Goal: Task Accomplishment & Management: Manage account settings

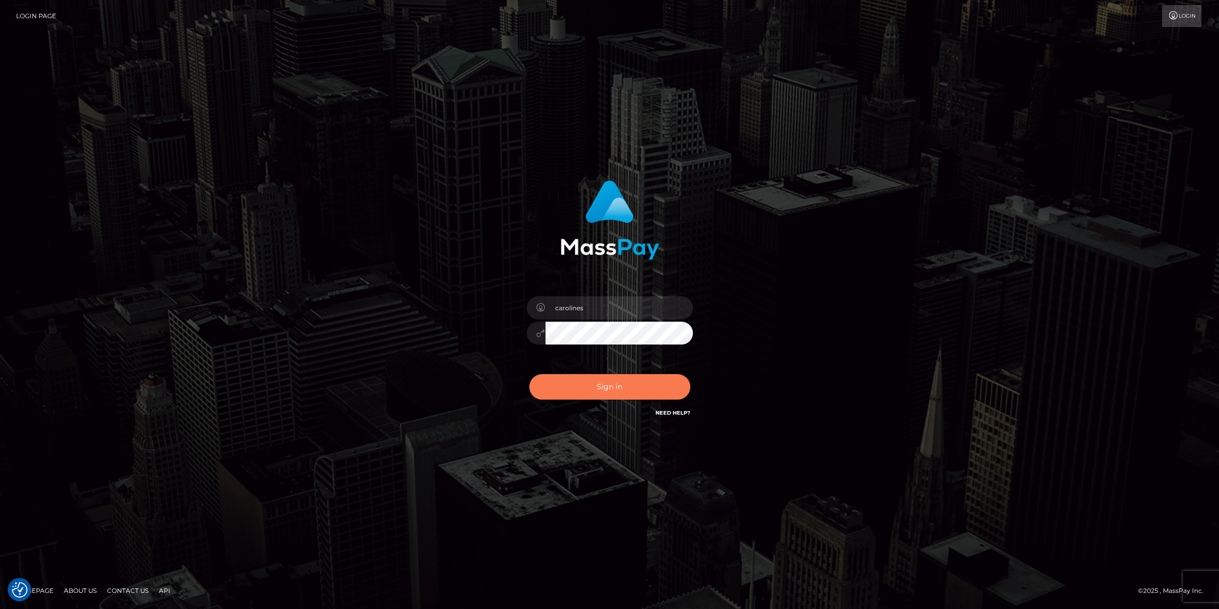
click at [616, 376] on button "Sign in" at bounding box center [609, 386] width 161 height 25
click at [609, 381] on button "Sign in" at bounding box center [609, 386] width 161 height 25
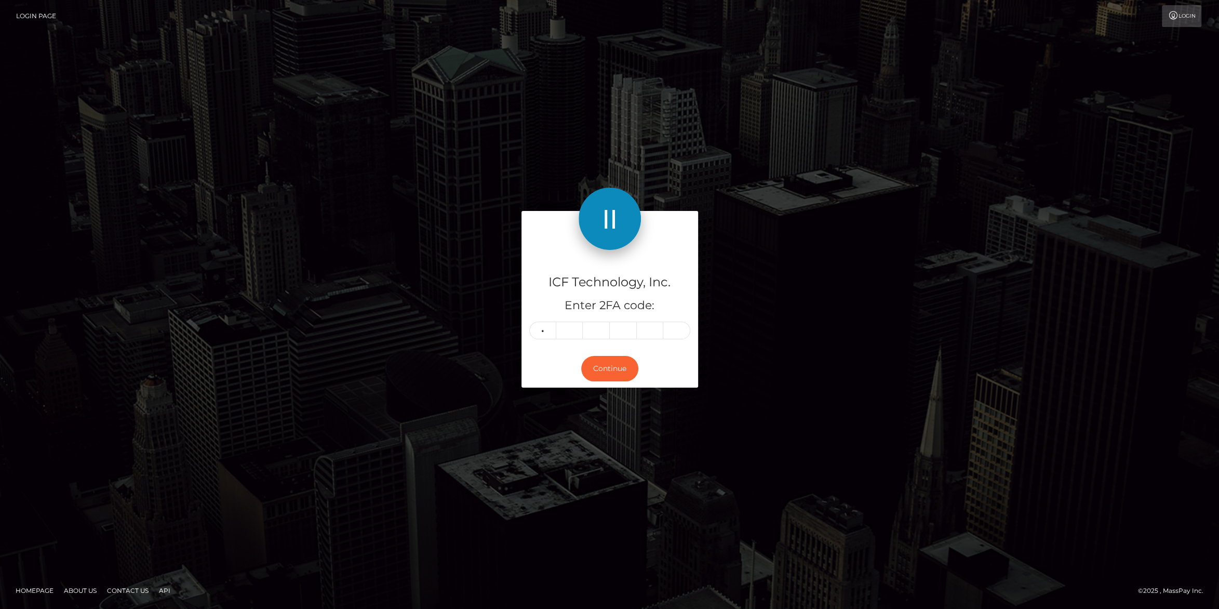
type input "2"
type input "9"
type input "2"
type input "7"
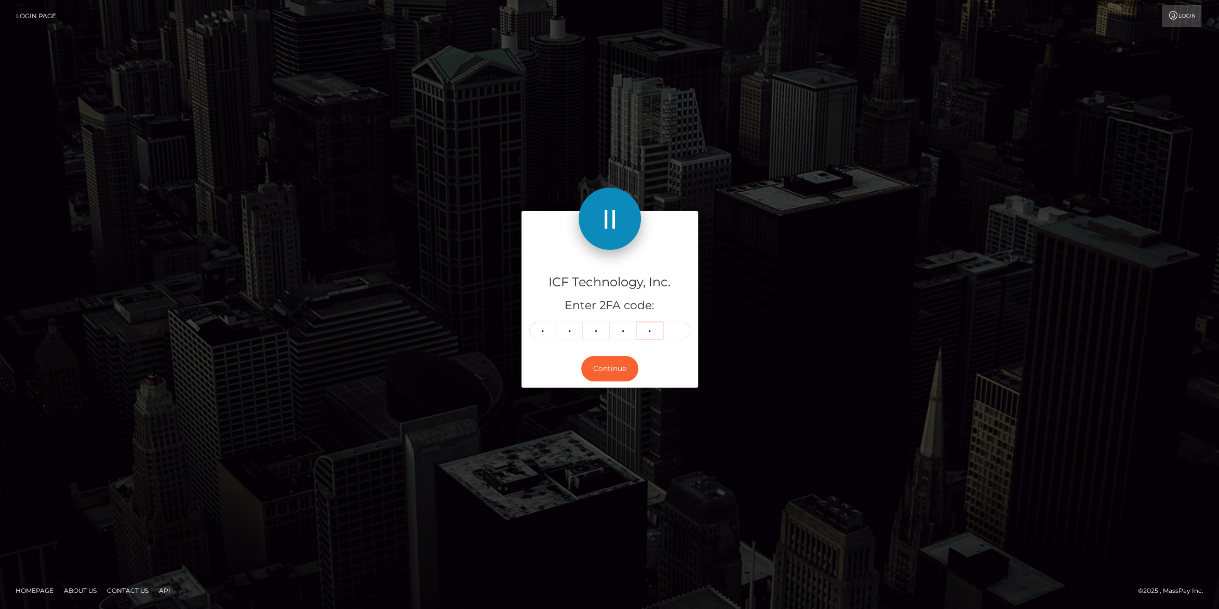
type input "5"
type input "0"
click at [606, 367] on button "Continue" at bounding box center [609, 368] width 57 height 25
click at [623, 370] on button "Continue" at bounding box center [609, 368] width 57 height 25
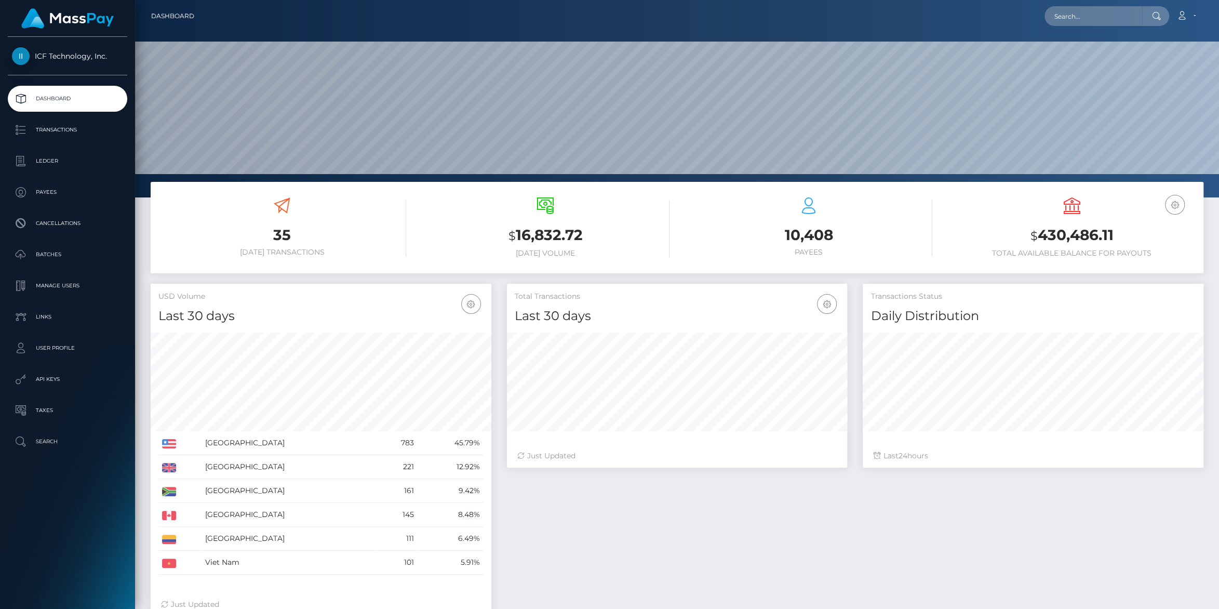
scroll to position [183, 340]
click at [47, 188] on p "Payees" at bounding box center [67, 192] width 111 height 16
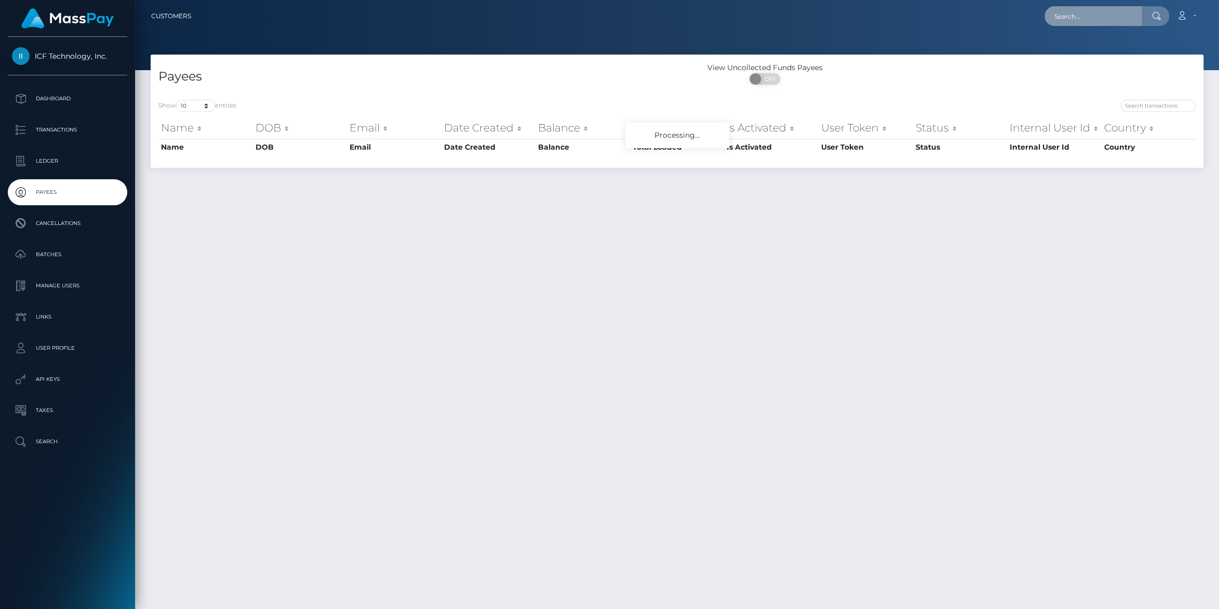
click at [1054, 20] on input "text" at bounding box center [1094, 16] width 98 height 20
paste input "[EMAIL_ADDRESS][DOMAIN_NAME]"
type input "[EMAIL_ADDRESS][DOMAIN_NAME]"
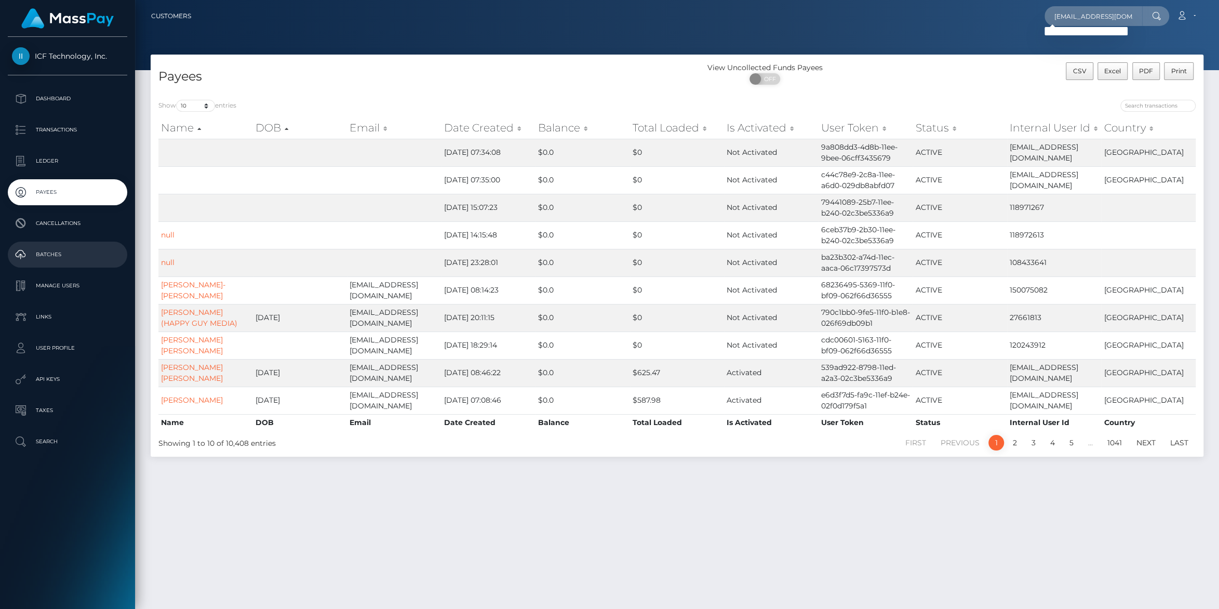
click at [59, 252] on p "Batches" at bounding box center [67, 255] width 111 height 16
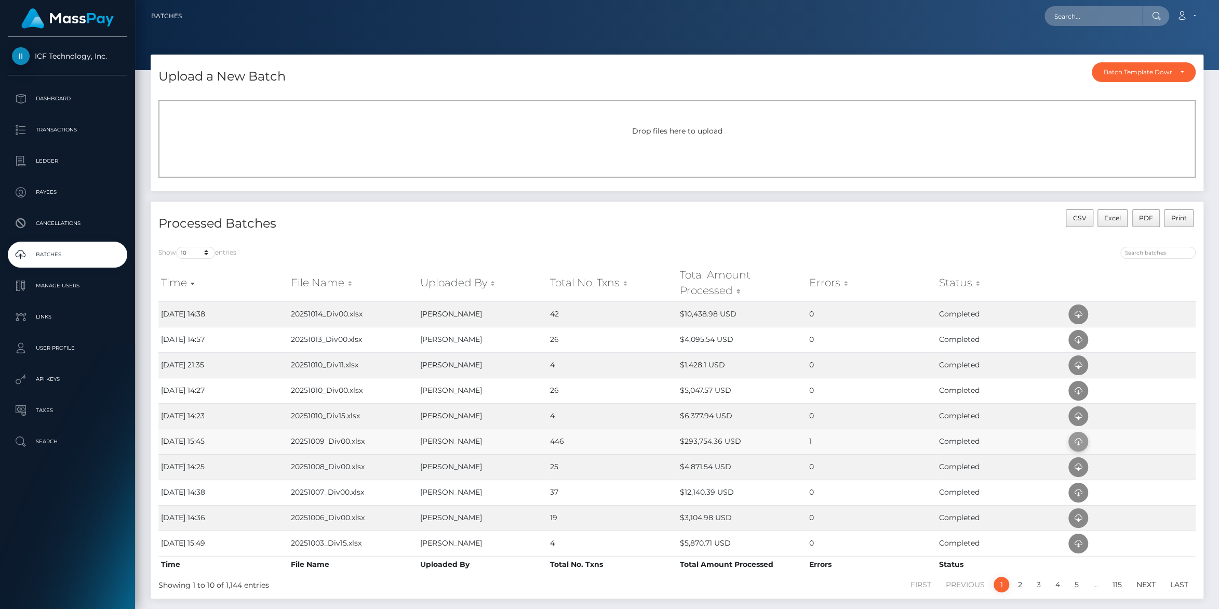
click at [1079, 439] on icon at bounding box center [1078, 441] width 12 height 13
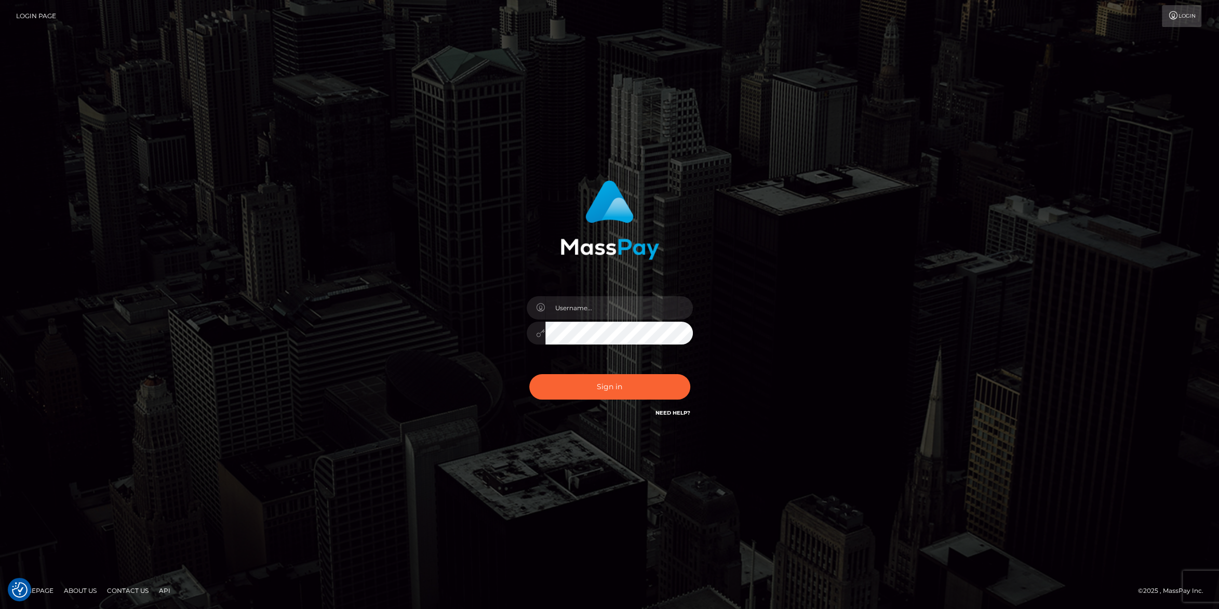
type input "carolines"
